Goal: Transaction & Acquisition: Subscribe to service/newsletter

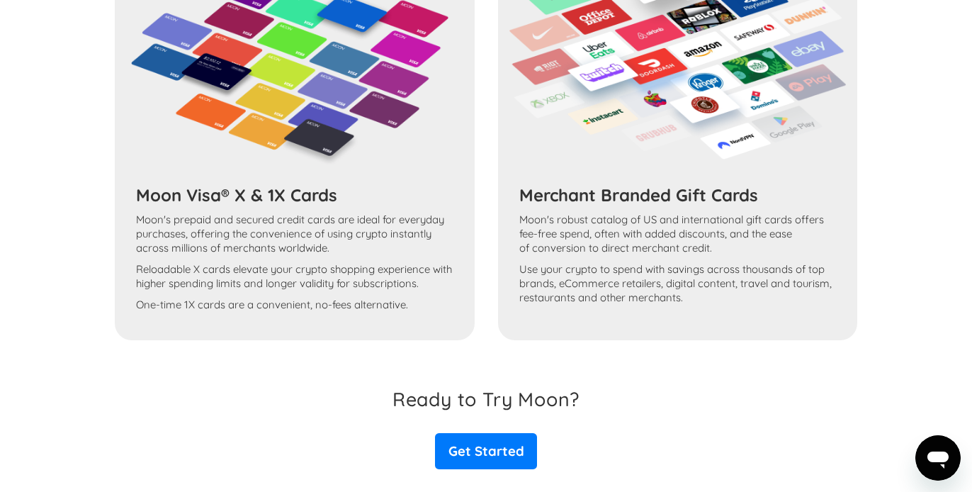
scroll to position [764, 0]
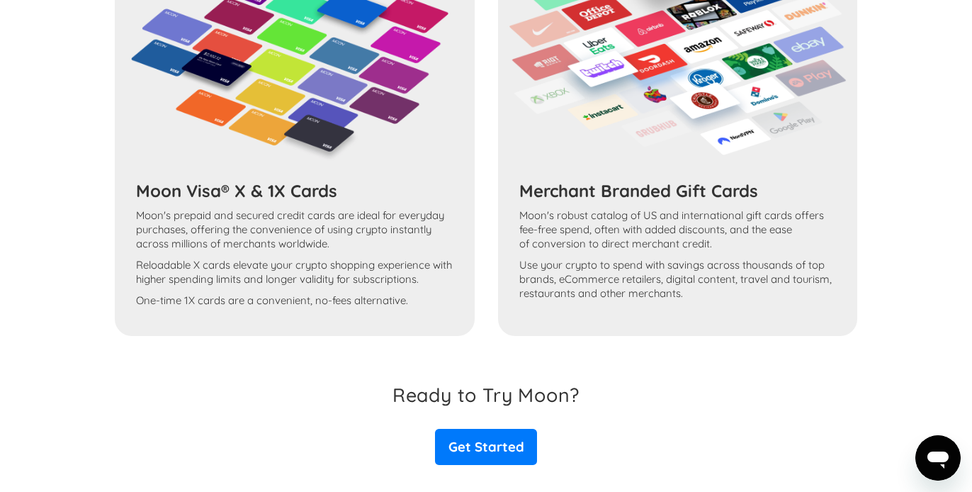
click at [363, 176] on div "Moon Visa® X & 1X Cards Moon's prepaid and secured credit cards are ideal for e…" at bounding box center [486, 135] width 743 height 401
click at [503, 452] on link "Get Started" at bounding box center [486, 446] width 102 height 35
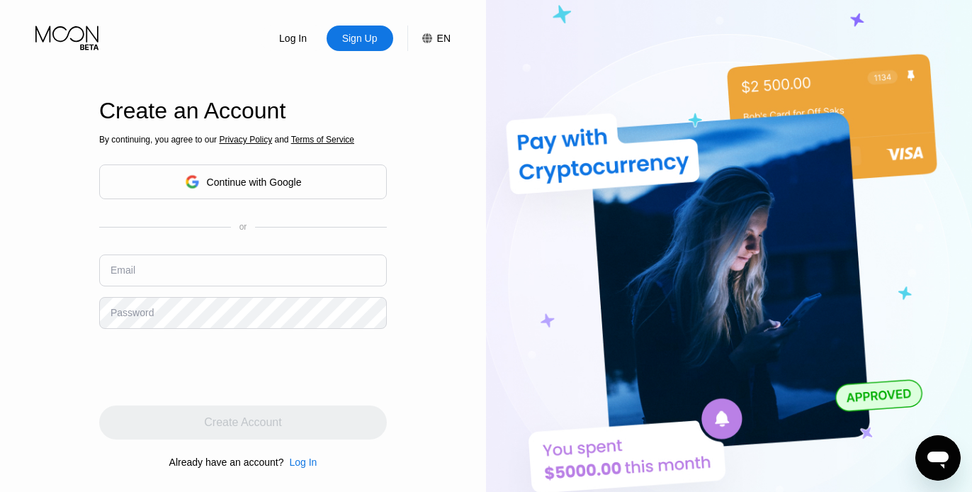
drag, startPoint x: 418, startPoint y: 335, endPoint x: 439, endPoint y: 313, distance: 30.6
click at [439, 313] on div "Log In Sign Up EN Language English Save Create an Account By continuing, you ag…" at bounding box center [243, 270] width 486 height 541
